Goal: Use online tool/utility: Use online tool/utility

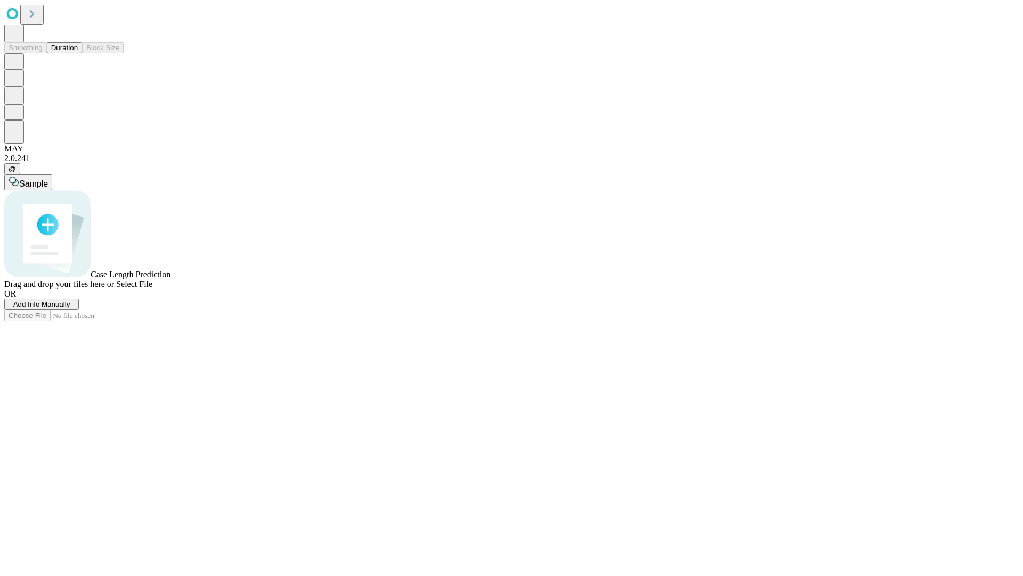
click at [70, 308] on span "Add Info Manually" at bounding box center [41, 304] width 57 height 8
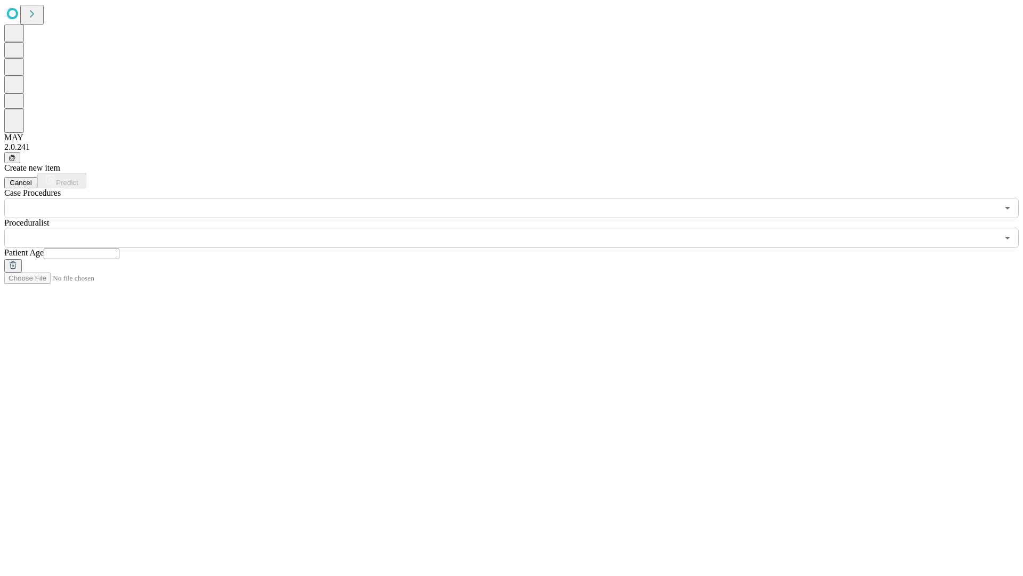
click at [119, 248] on input "text" at bounding box center [82, 253] width 76 height 11
type input "**"
click at [519, 228] on input "text" at bounding box center [501, 238] width 994 height 20
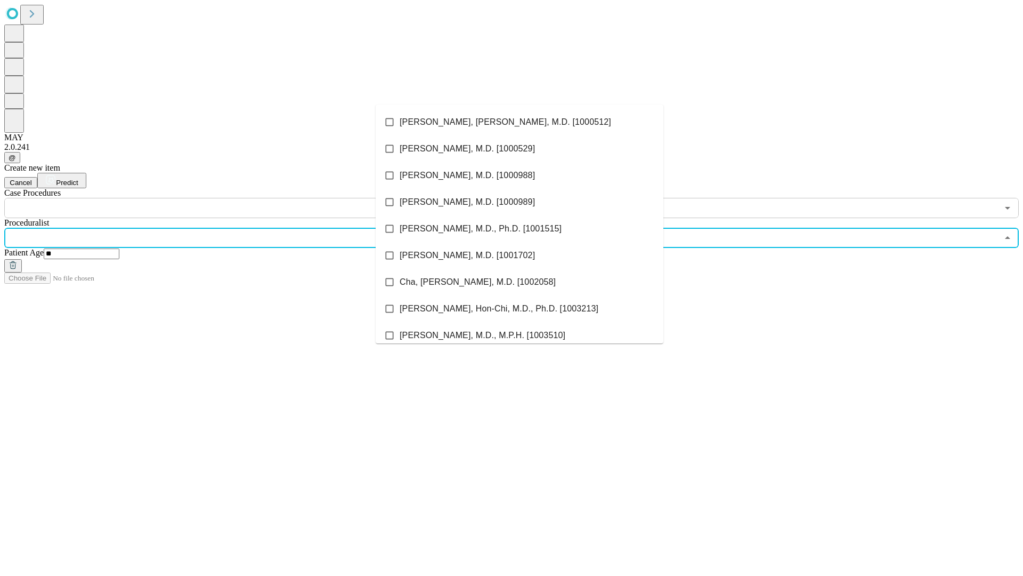
click at [520, 122] on li "[PERSON_NAME], [PERSON_NAME], M.D. [1000512]" at bounding box center [520, 122] width 288 height 27
click at [224, 198] on input "text" at bounding box center [501, 208] width 994 height 20
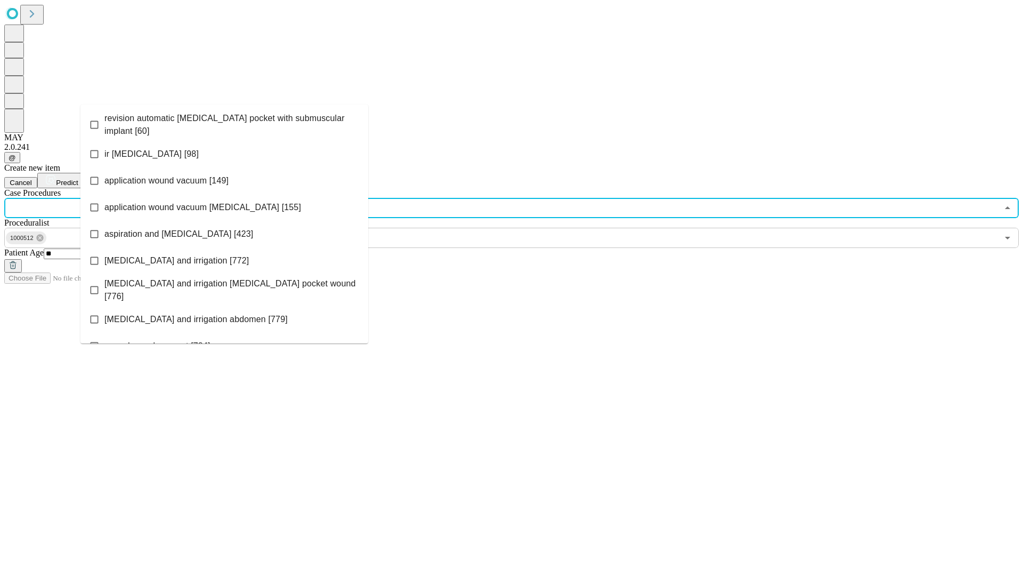
click at [224, 122] on span "revision automatic [MEDICAL_DATA] pocket with submuscular implant [60]" at bounding box center [231, 125] width 255 height 26
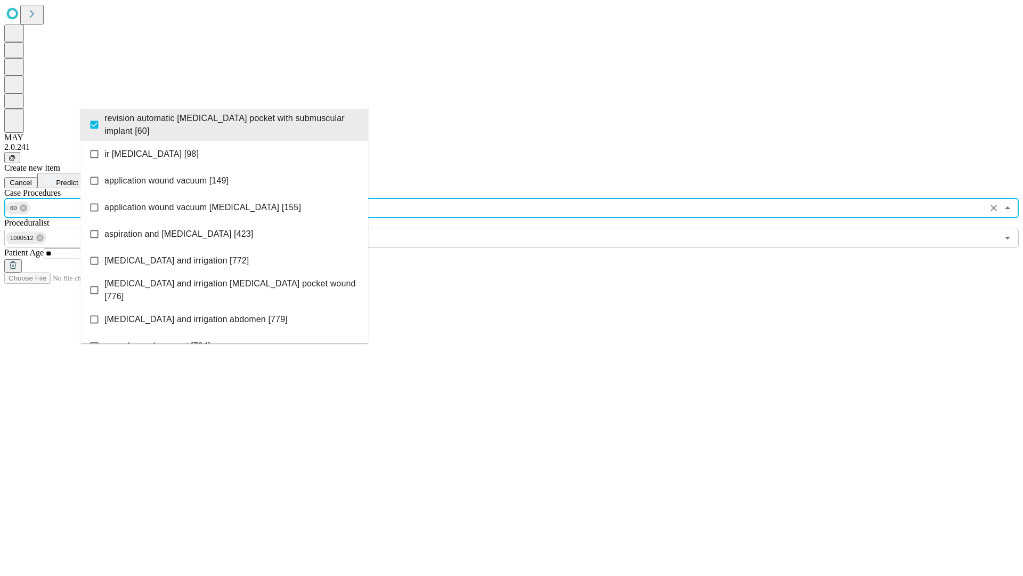
click at [78, 179] on span "Predict" at bounding box center [67, 183] width 22 height 8
